Goal: Task Accomplishment & Management: Use online tool/utility

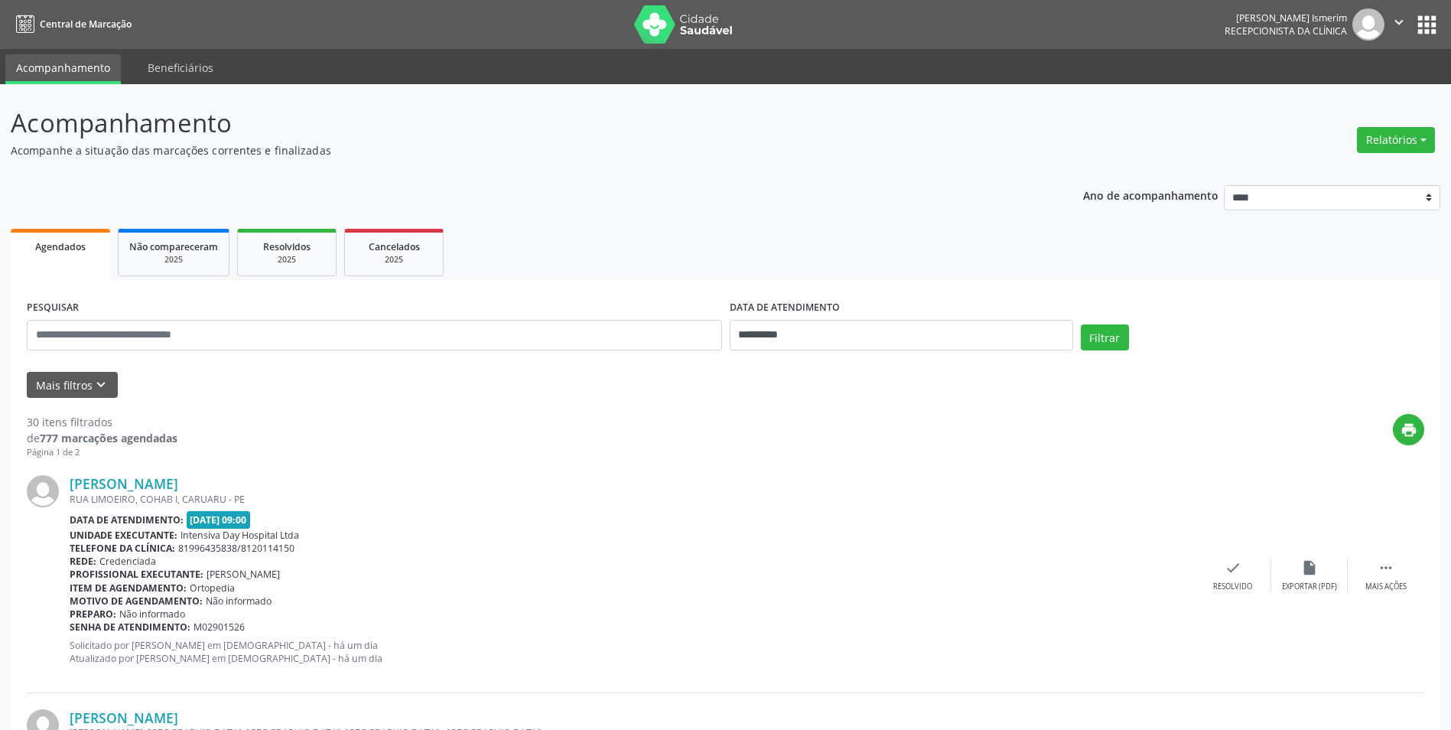
click at [1356, 139] on div "Relatórios Agendamentos Procedimentos realizados" at bounding box center [1395, 140] width 89 height 37
click at [1386, 143] on button "Relatórios" at bounding box center [1396, 140] width 78 height 26
click at [1355, 165] on link "Agendamentos" at bounding box center [1353, 172] width 164 height 21
select select "*"
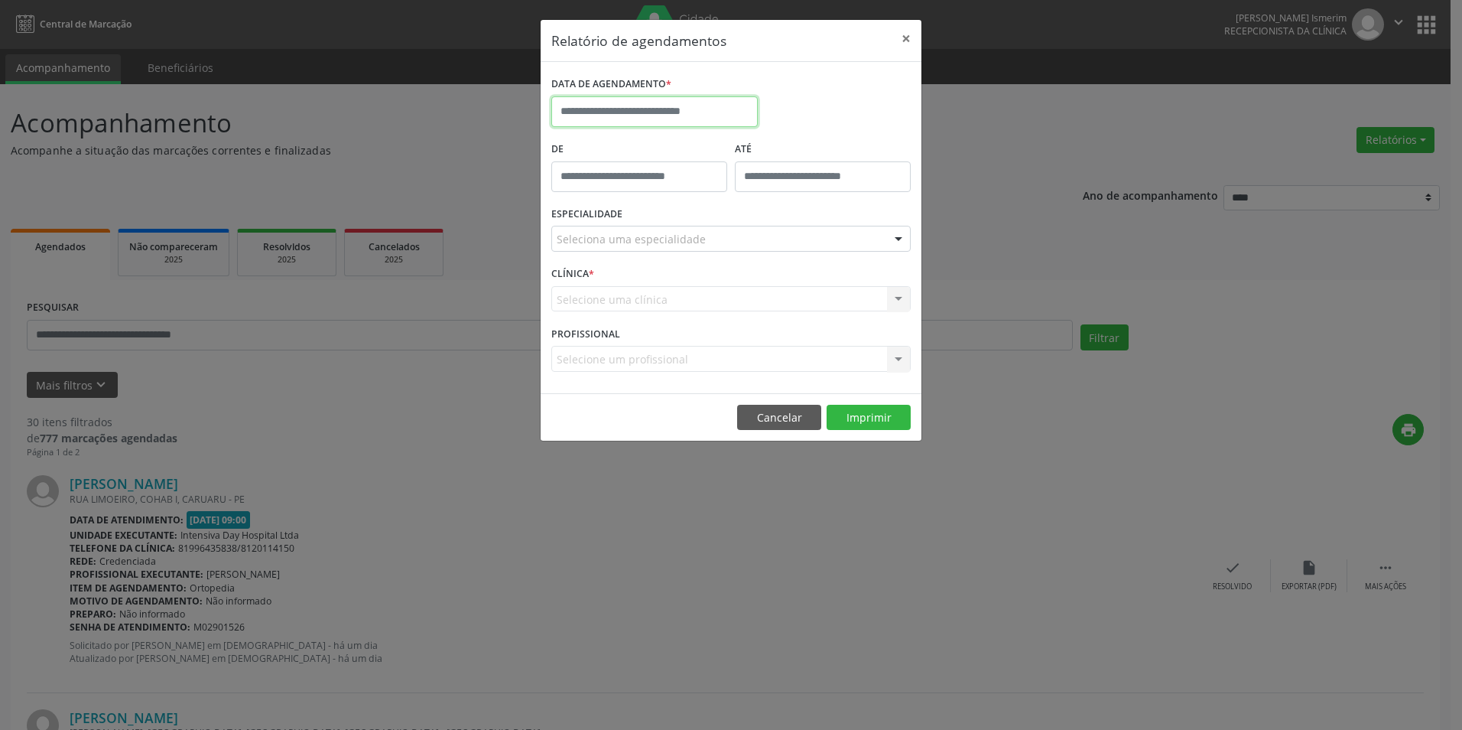
click at [719, 112] on input "text" at bounding box center [654, 111] width 206 height 31
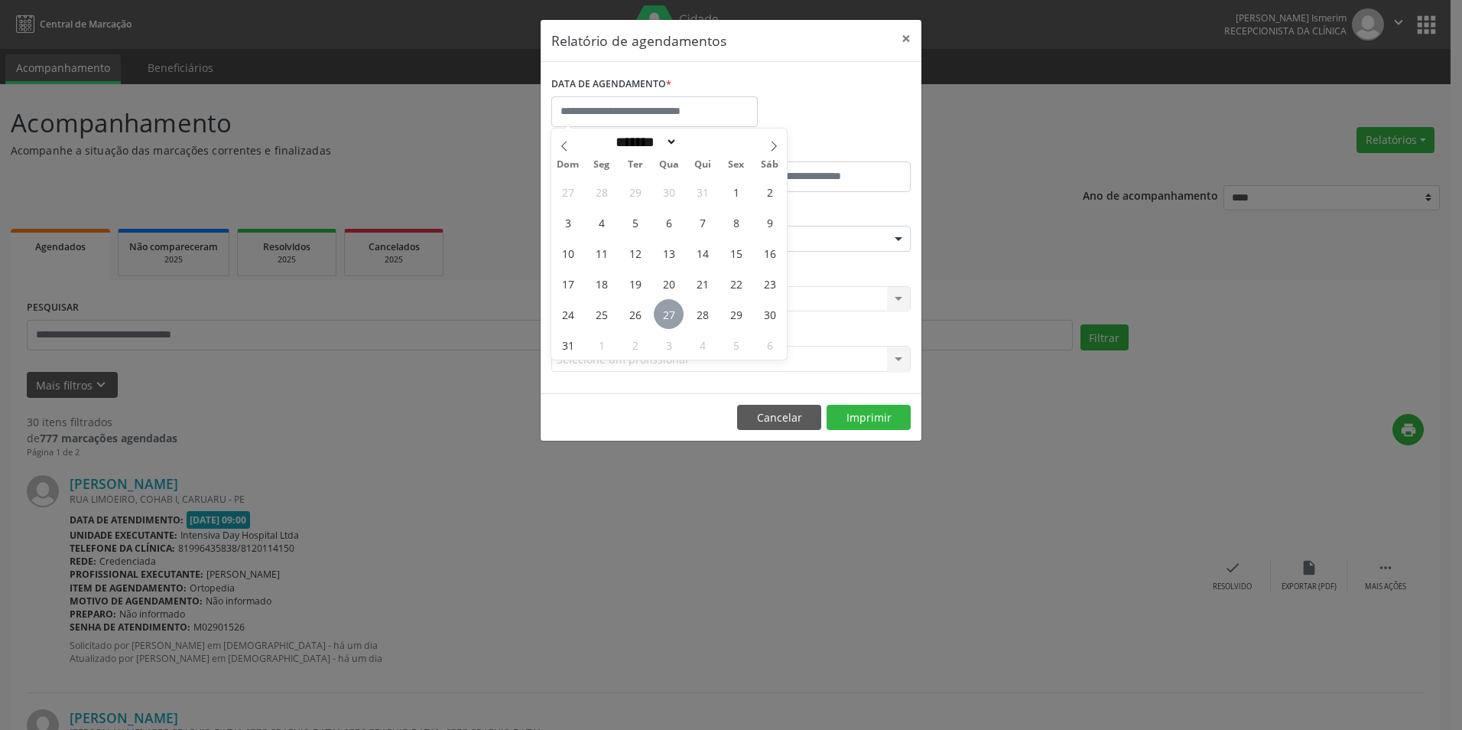
click at [674, 306] on span "27" at bounding box center [669, 314] width 30 height 30
type input "**********"
click at [672, 311] on span "27" at bounding box center [669, 314] width 30 height 30
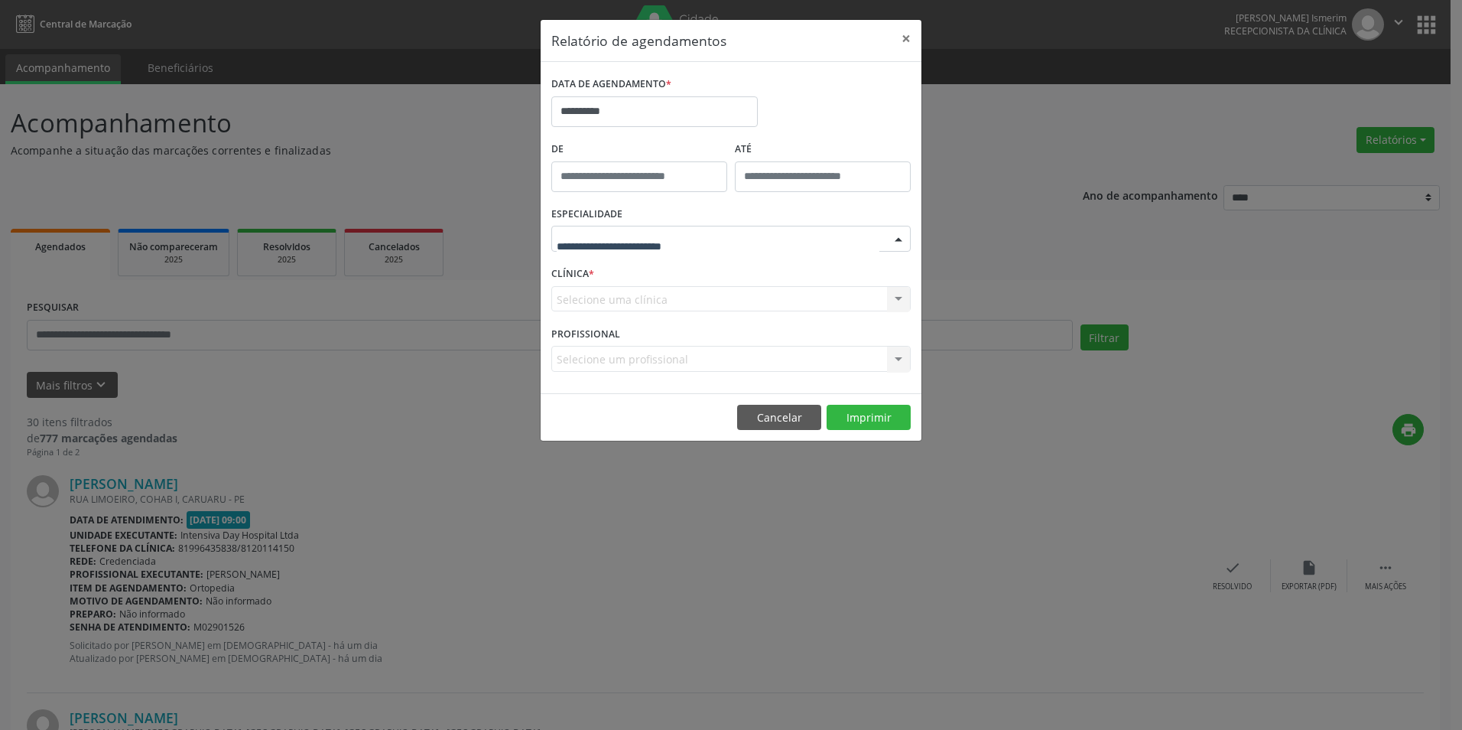
click at [704, 248] on div at bounding box center [730, 239] width 359 height 26
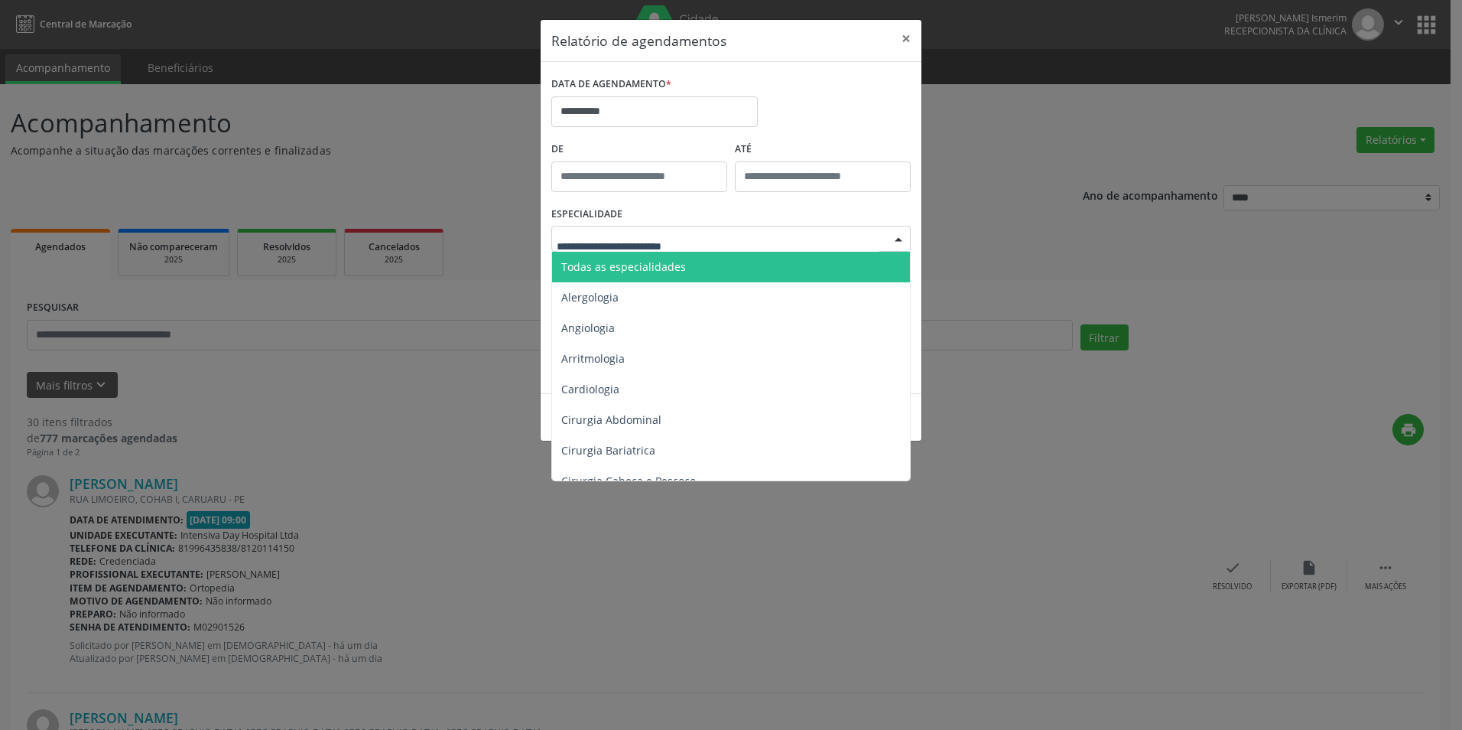
click at [694, 262] on span "Todas as especialidades" at bounding box center [732, 267] width 360 height 31
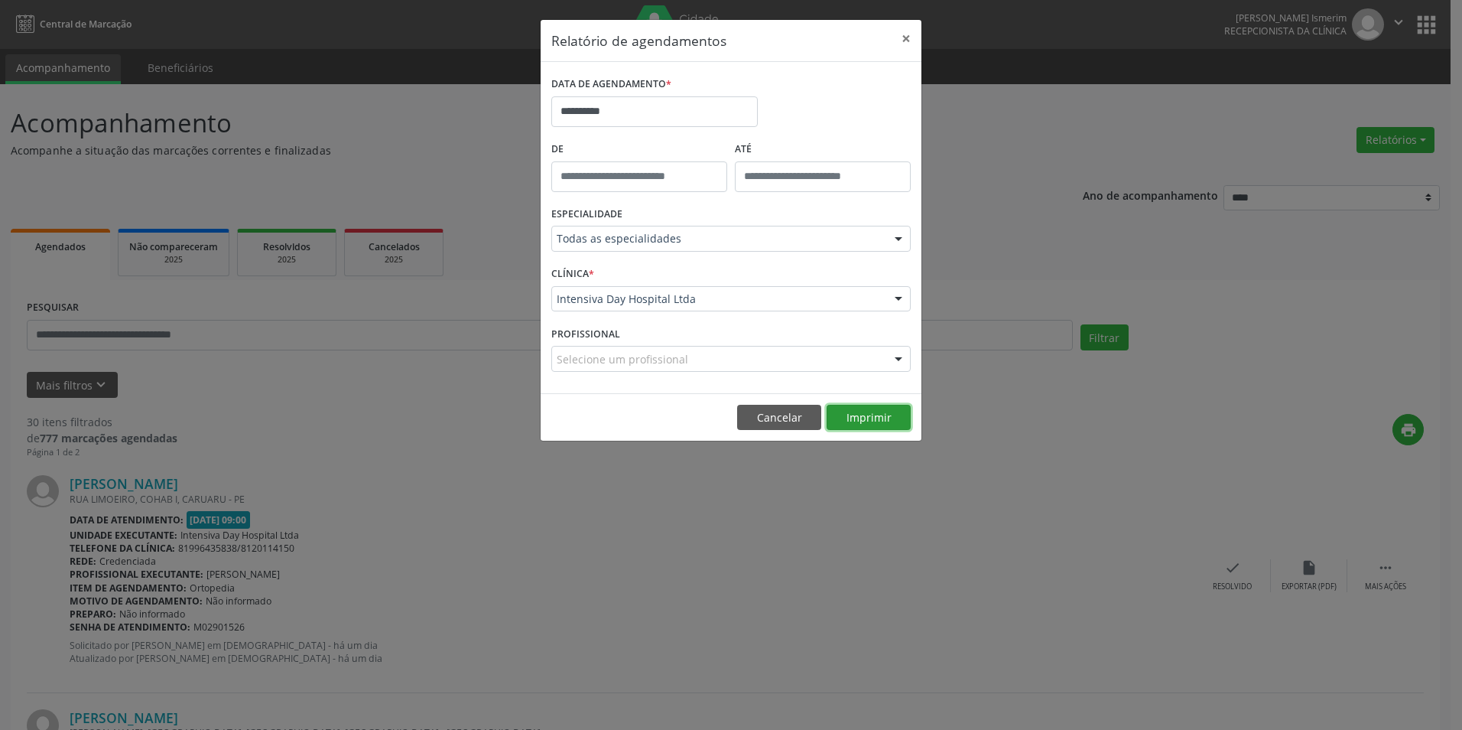
click at [878, 414] on button "Imprimir" at bounding box center [869, 418] width 84 height 26
click at [776, 411] on button "Cancelar" at bounding box center [779, 418] width 84 height 26
